Goal: Task Accomplishment & Management: Use online tool/utility

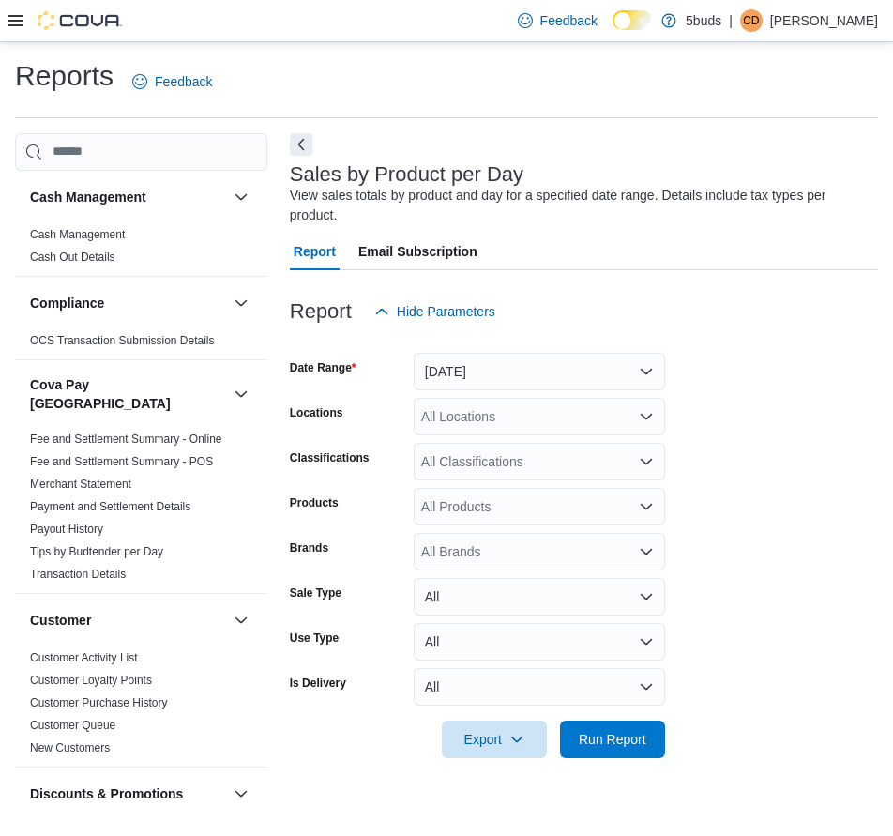
scroll to position [1381, 0]
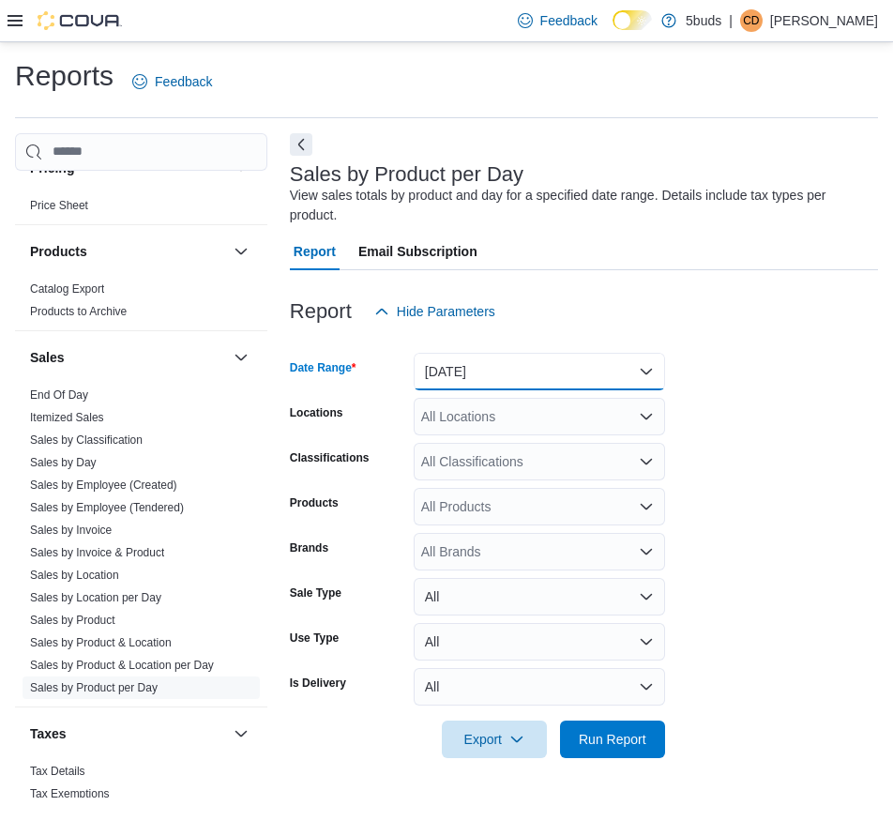
click at [477, 375] on button "[DATE]" at bounding box center [539, 372] width 251 height 38
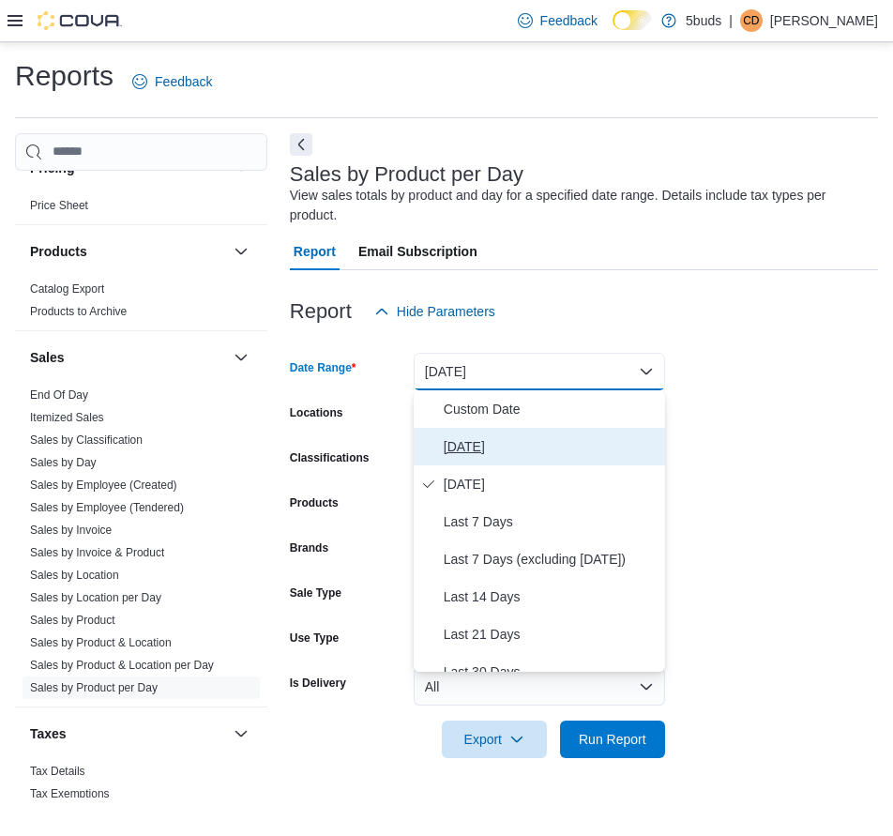
click at [475, 430] on button "[DATE]" at bounding box center [539, 447] width 251 height 38
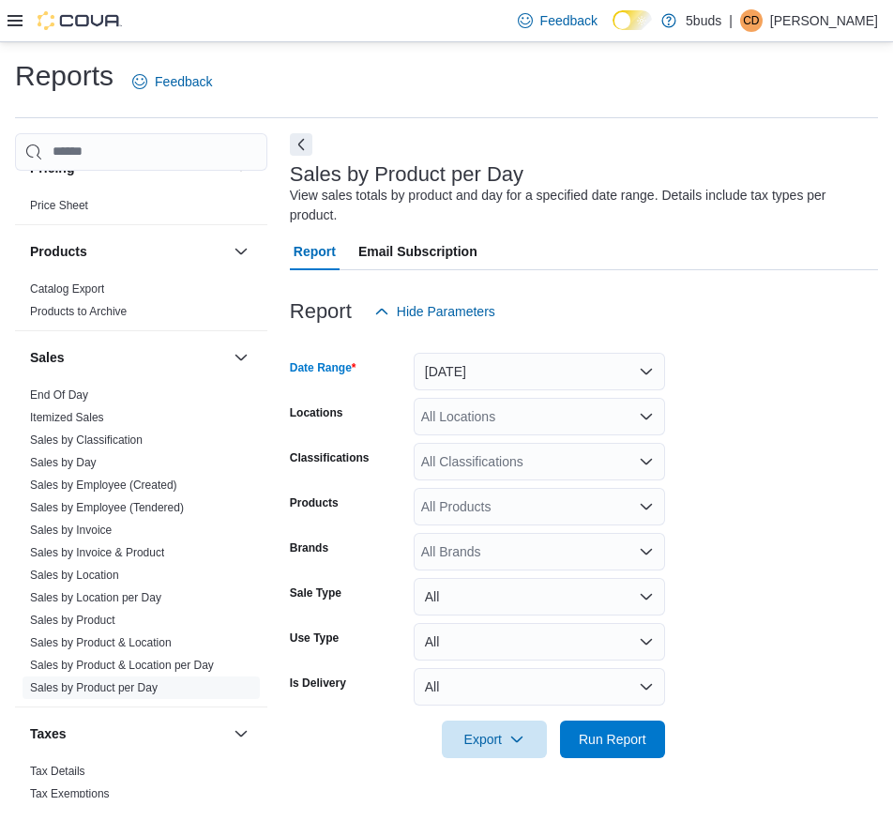
click at [477, 416] on div "All Locations" at bounding box center [539, 417] width 251 height 38
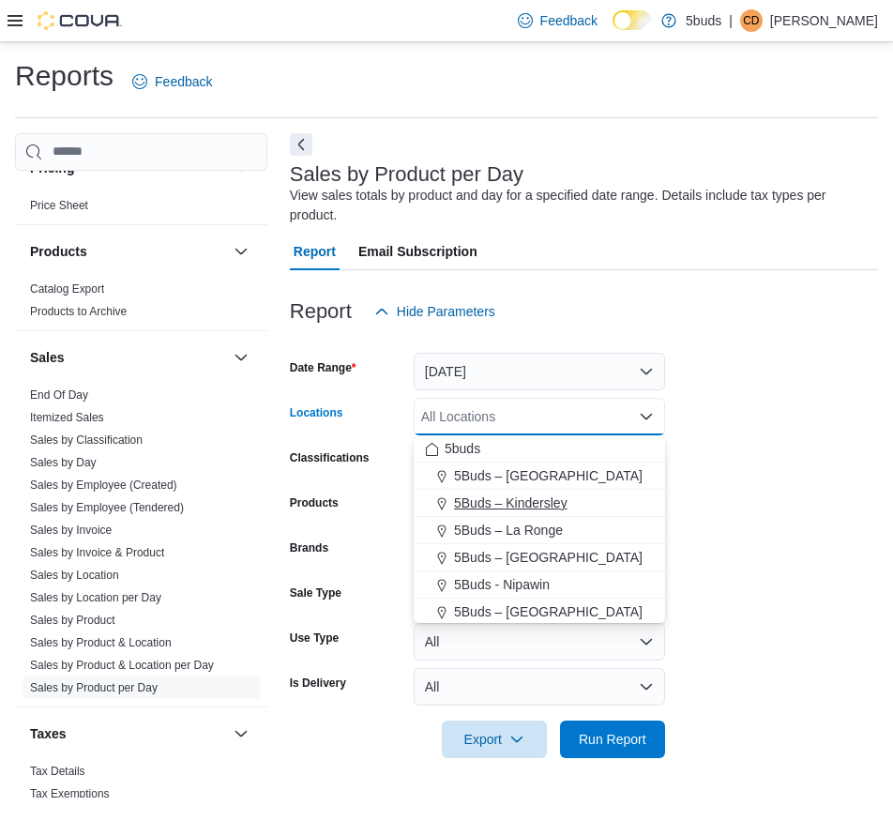
click at [499, 507] on span "5Buds – Kindersley" at bounding box center [510, 502] width 113 height 19
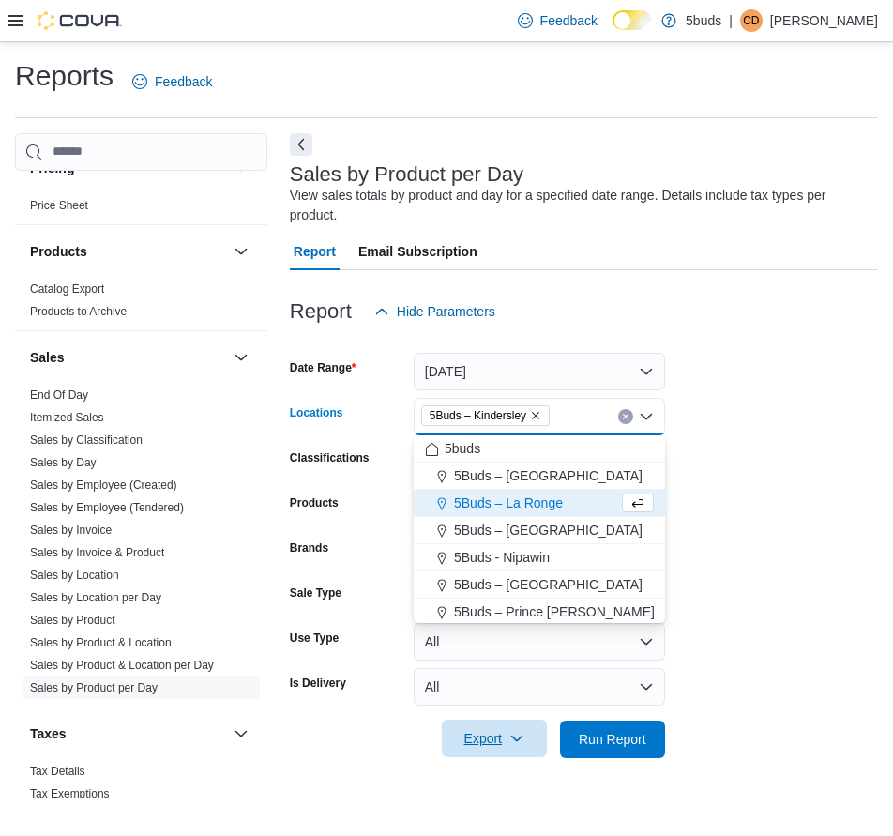
click at [529, 726] on span "Export" at bounding box center [494, 738] width 83 height 38
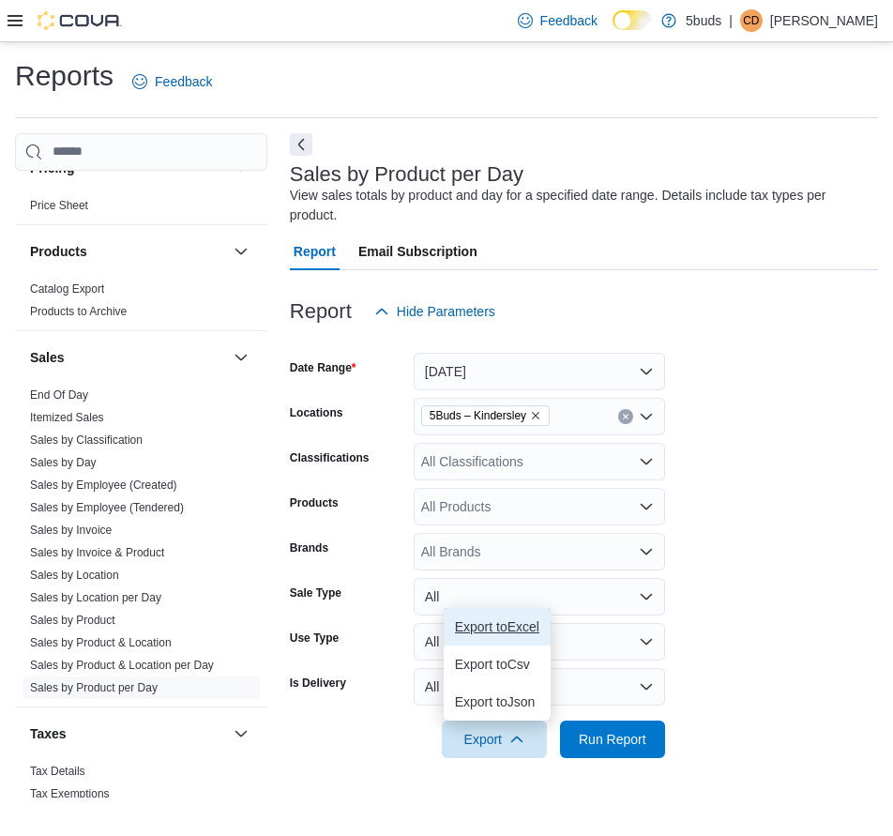
click at [522, 634] on button "Export to Excel" at bounding box center [497, 627] width 107 height 38
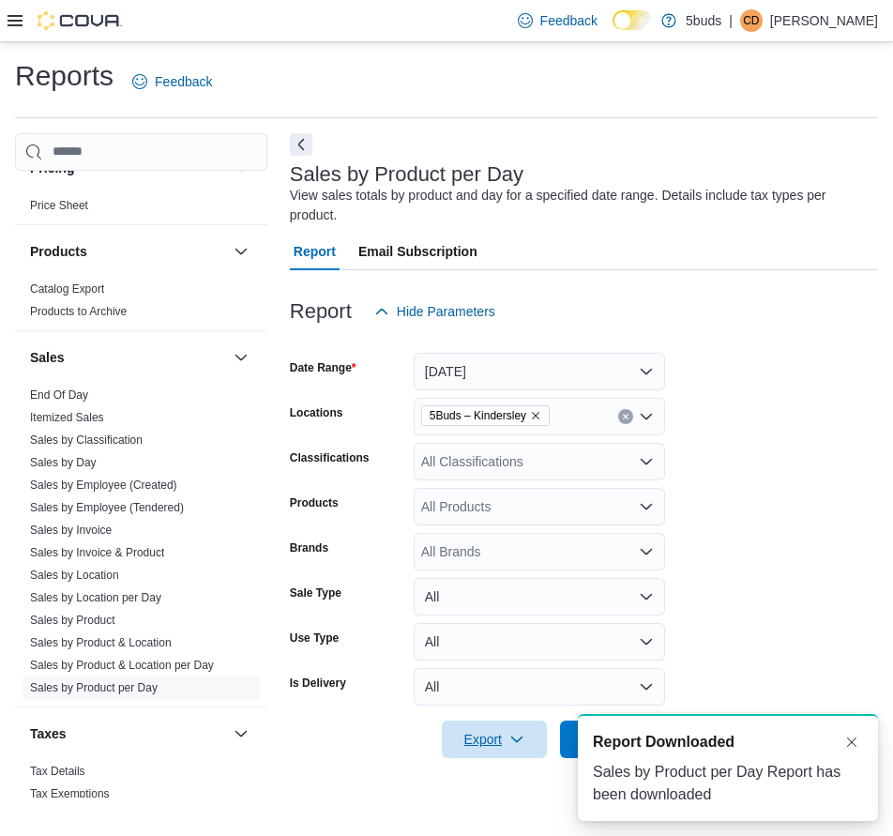
scroll to position [0, 0]
